Goal: Information Seeking & Learning: Learn about a topic

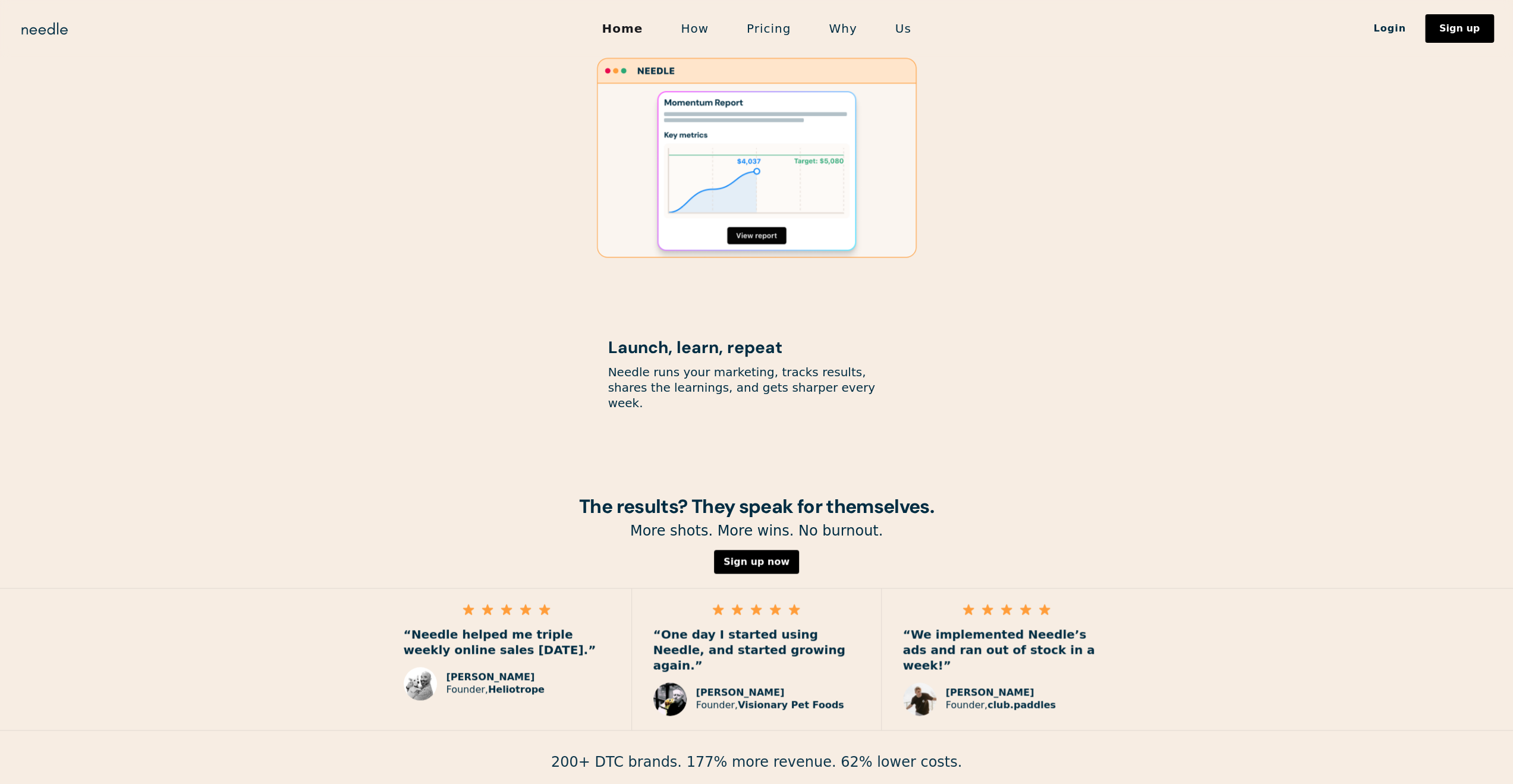
scroll to position [1398, 0]
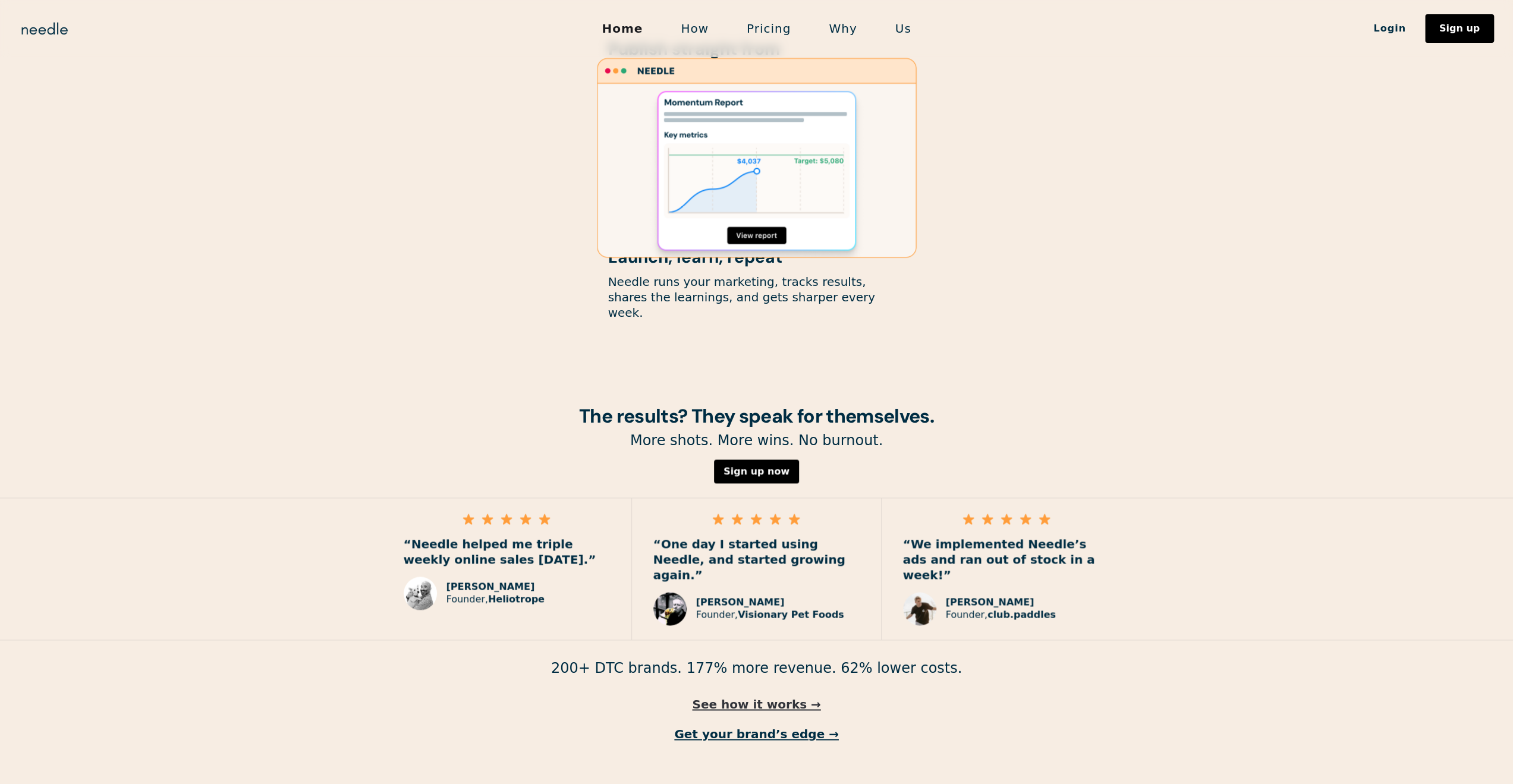
click at [763, 697] on link "See how it works →" at bounding box center [756, 705] width 1513 height 15
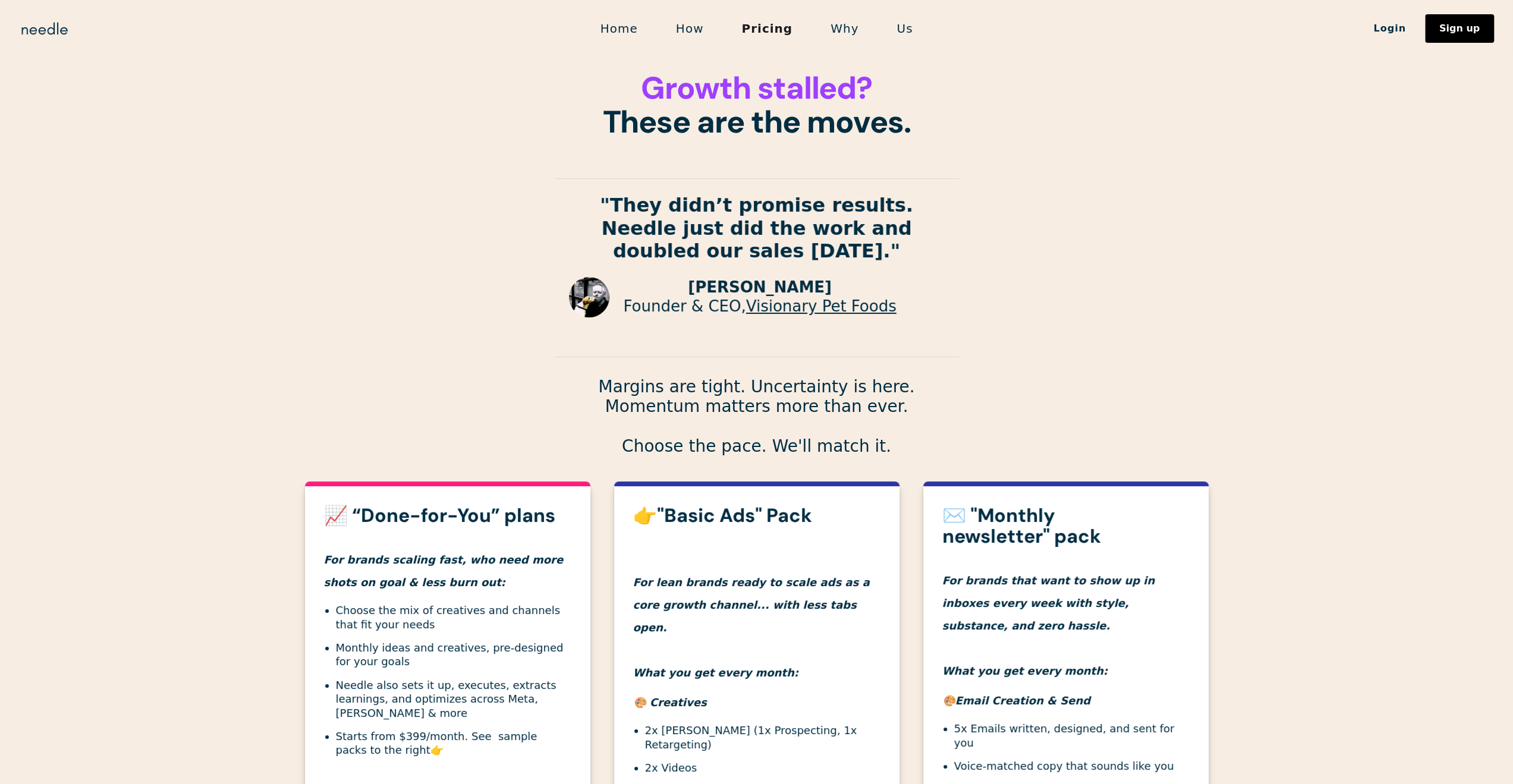
drag, startPoint x: 1012, startPoint y: 659, endPoint x: 946, endPoint y: 35, distance: 627.5
click at [840, 31] on link "Why" at bounding box center [844, 28] width 66 height 25
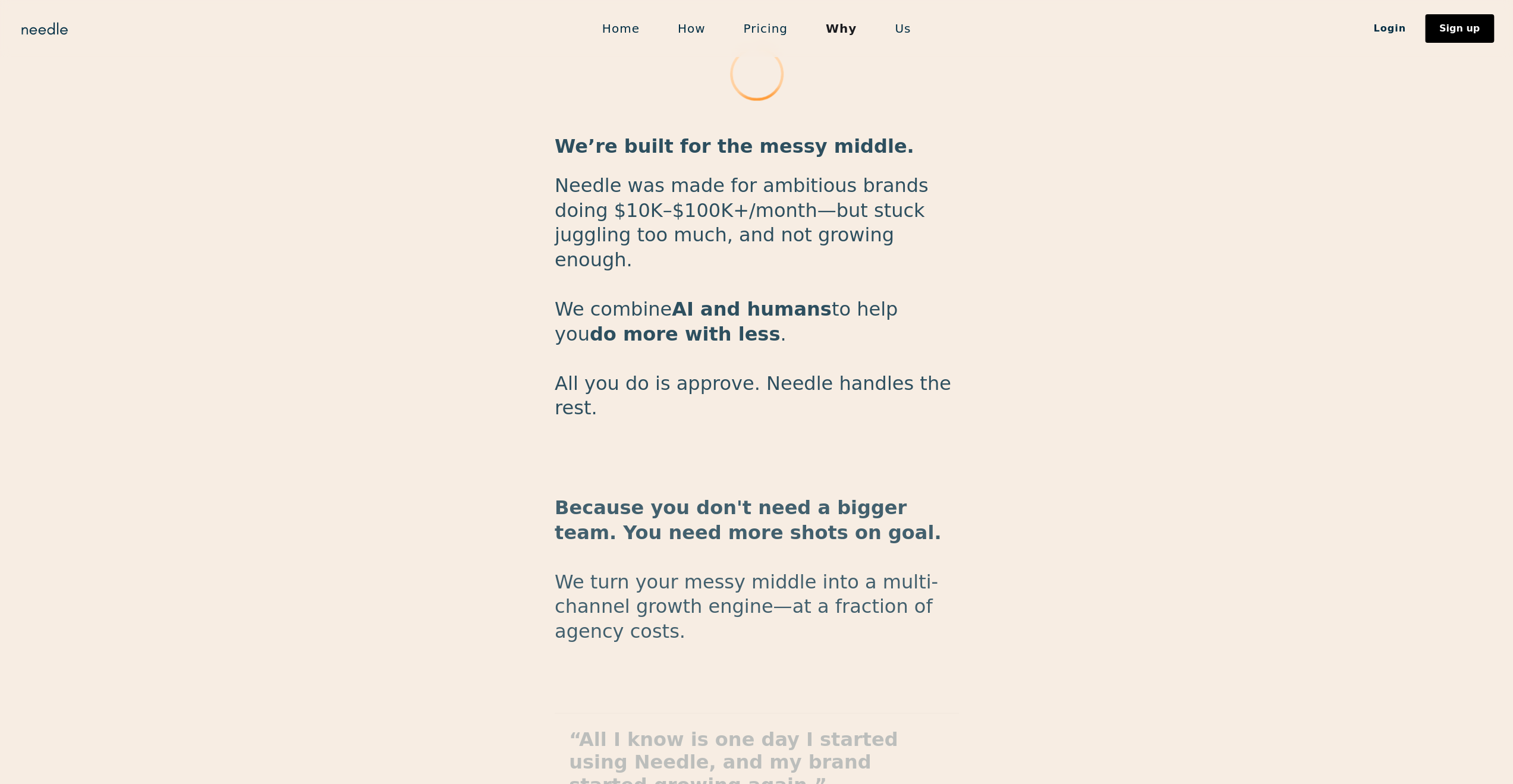
scroll to position [1689, 0]
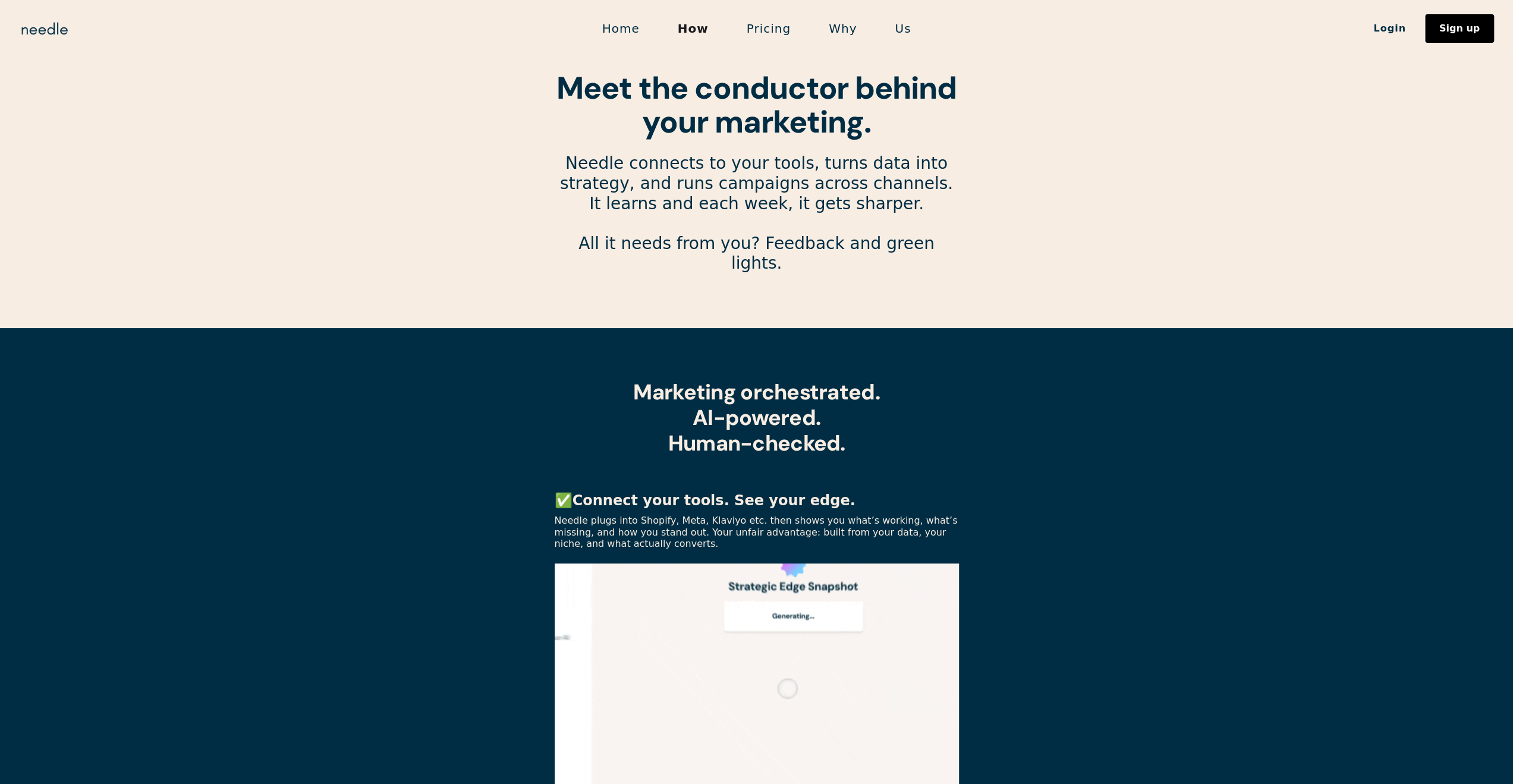
drag, startPoint x: 1099, startPoint y: 567, endPoint x: 1115, endPoint y: 10, distance: 557.2
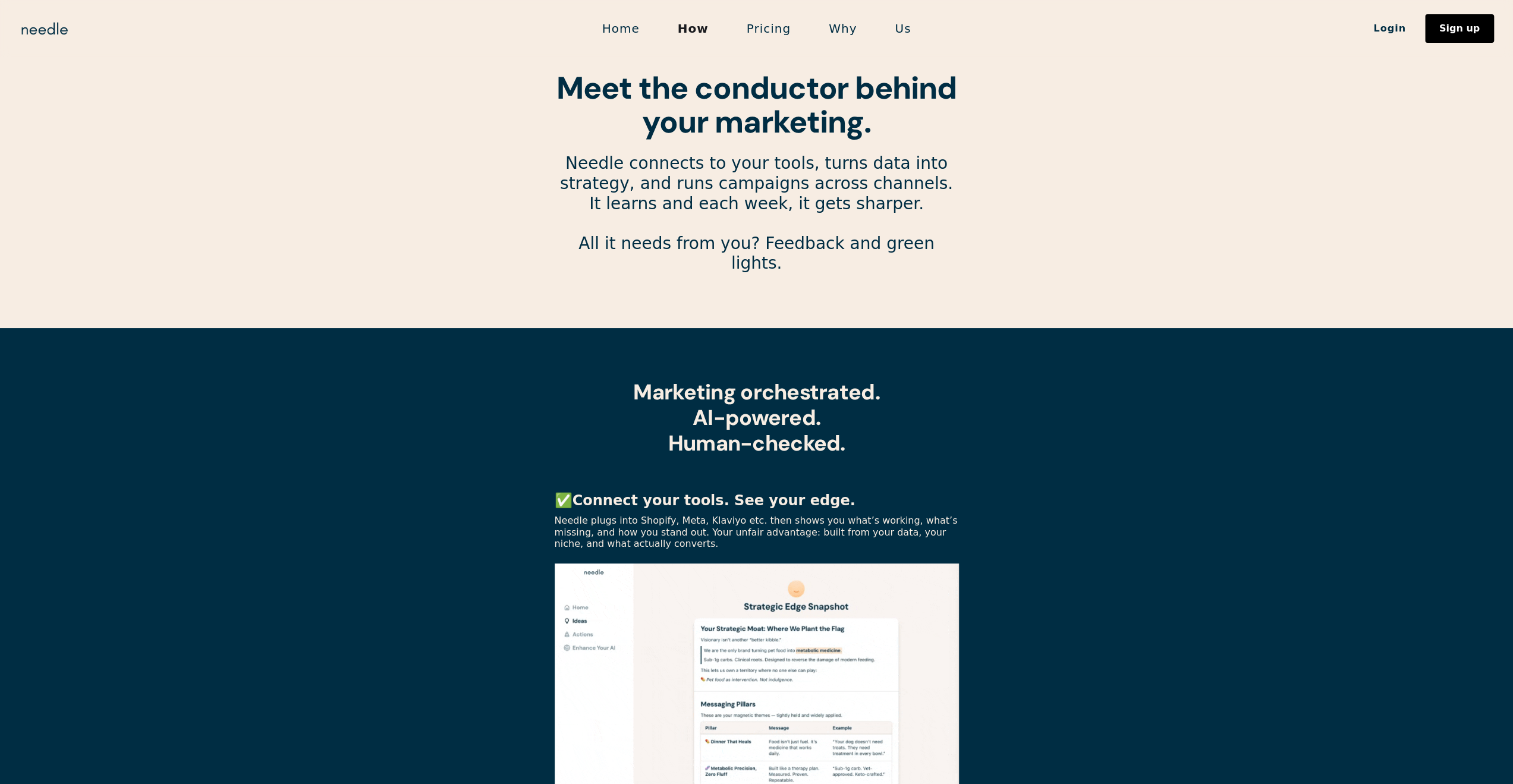
click at [898, 31] on link "Us" at bounding box center [903, 28] width 54 height 25
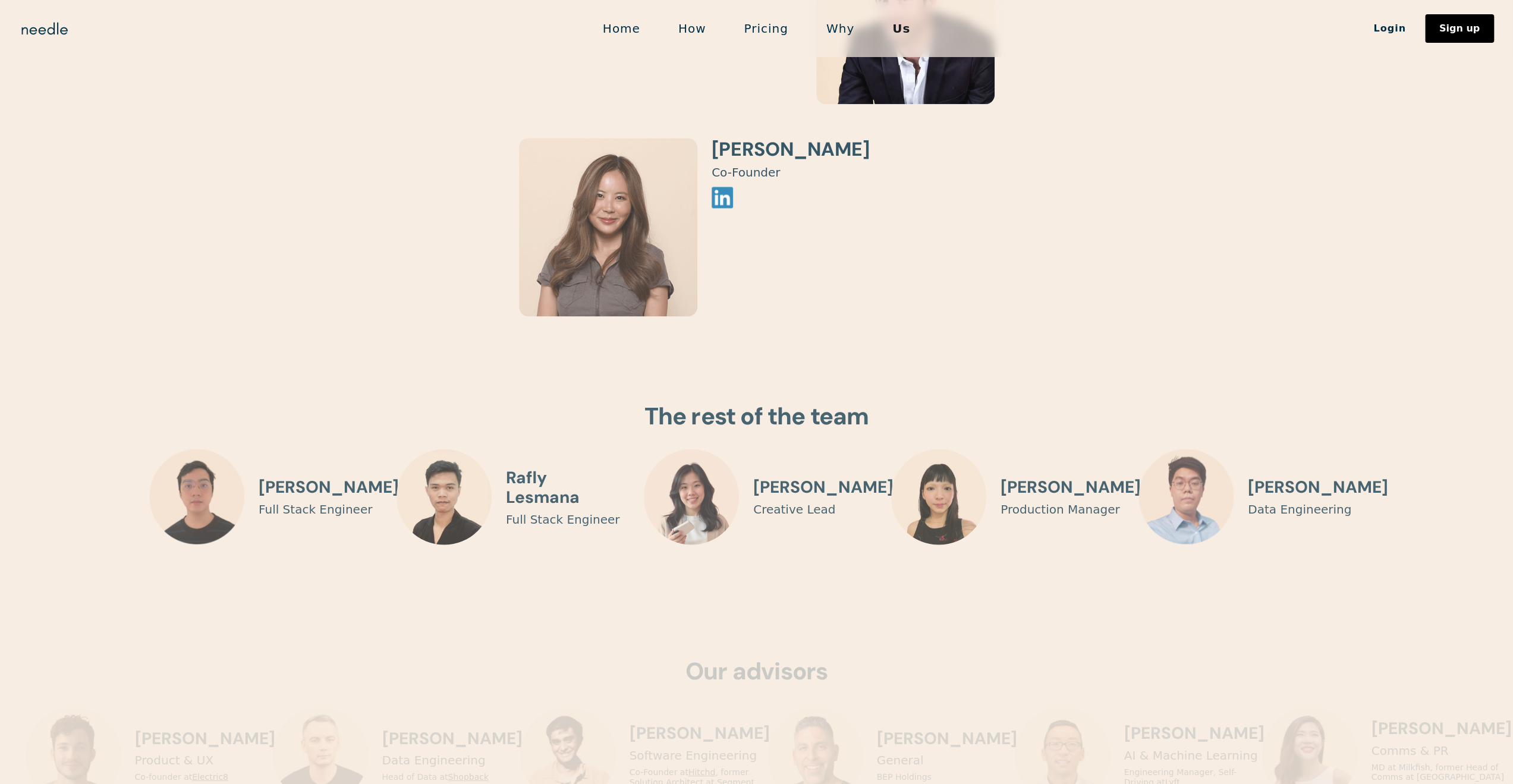
scroll to position [3032, 0]
